Goal: Task Accomplishment & Management: Manage account settings

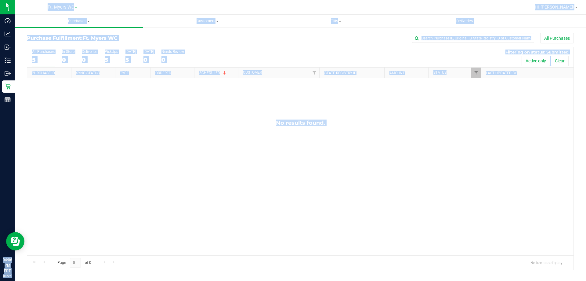
click at [154, 184] on div "No results found." at bounding box center [300, 187] width 546 height 218
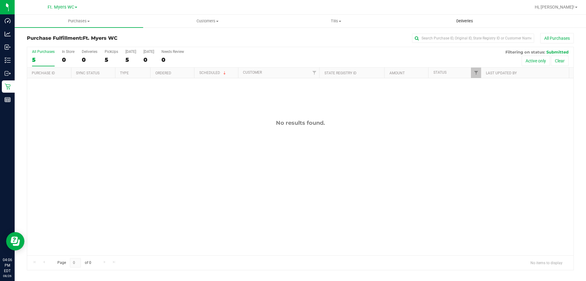
click at [459, 23] on span "Deliveries" at bounding box center [464, 20] width 33 height 5
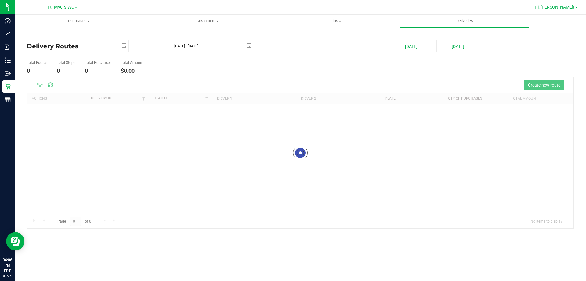
click at [565, 6] on span "Hi, [PERSON_NAME]!" at bounding box center [555, 7] width 40 height 5
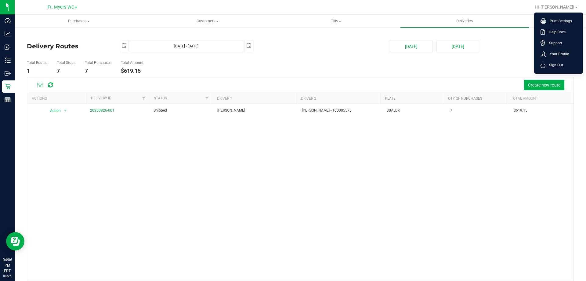
click at [321, 8] on div at bounding box center [320, 7] width 422 height 12
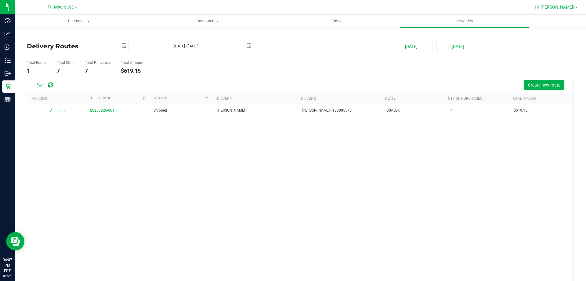
click at [561, 9] on span "Hi, [PERSON_NAME]!" at bounding box center [555, 7] width 40 height 5
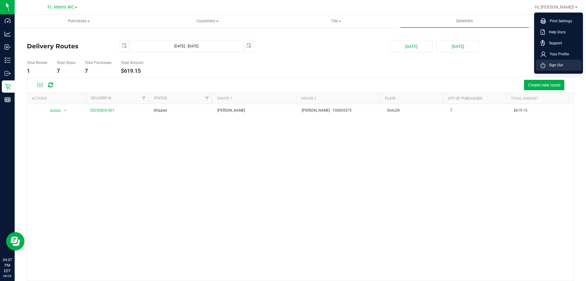
click at [554, 64] on span "Sign Out" at bounding box center [555, 65] width 18 height 6
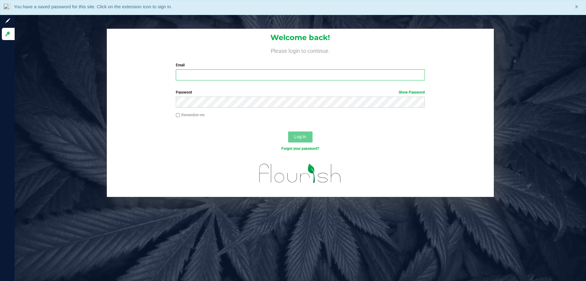
click at [268, 75] on input "Email" at bounding box center [300, 74] width 249 height 11
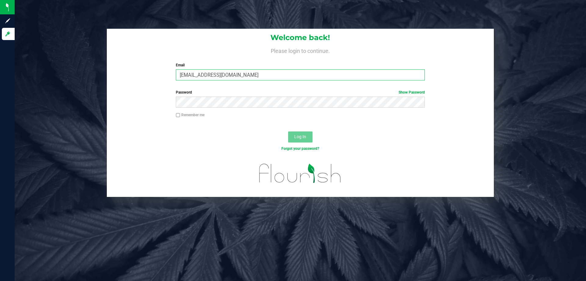
type input "[EMAIL_ADDRESS][DOMAIN_NAME]"
click at [288, 131] on button "Log In" at bounding box center [300, 136] width 24 height 11
